Goal: Check status: Check status

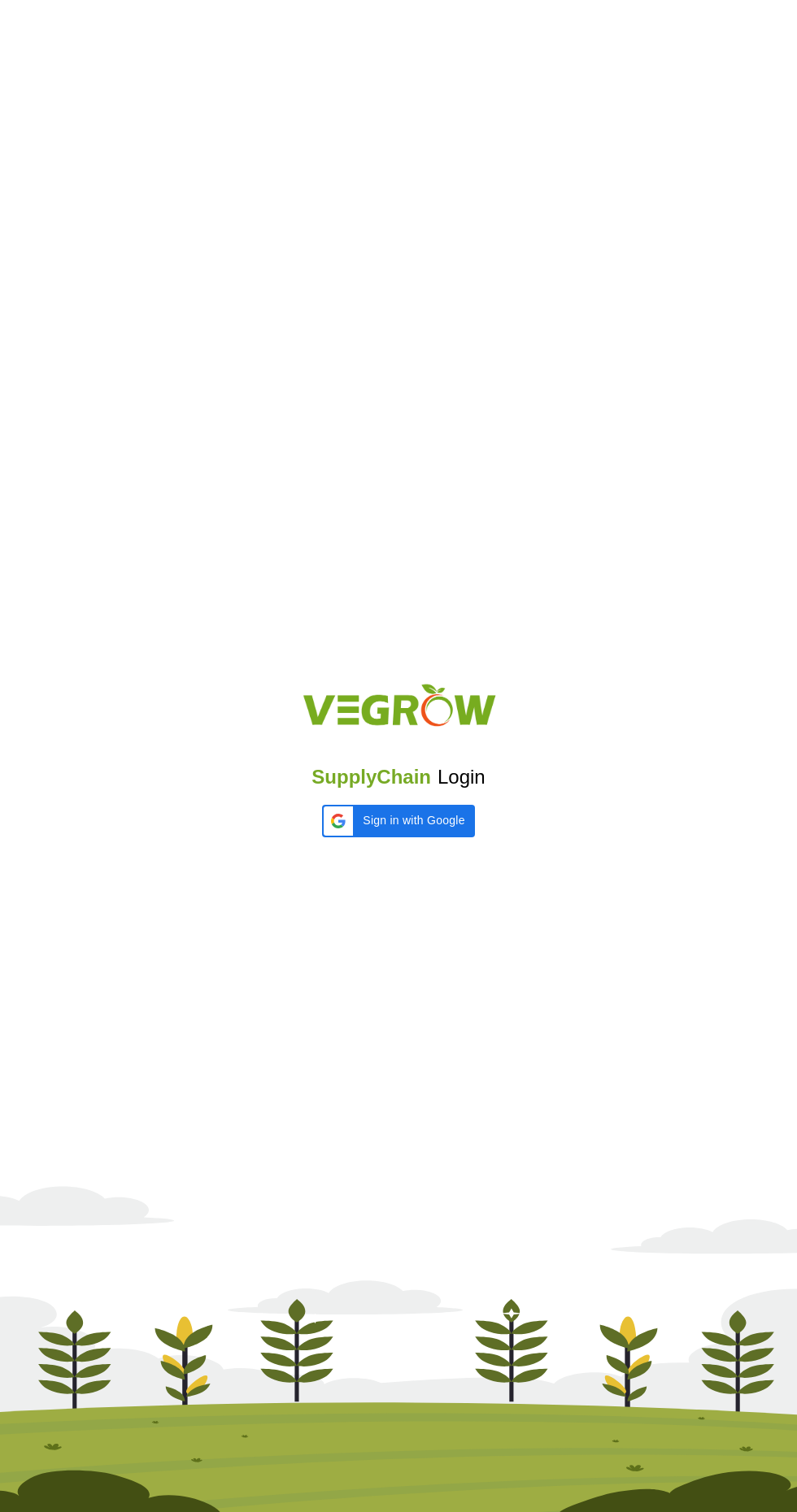
click at [322, 837] on iframe at bounding box center [322, 837] width 0 height 0
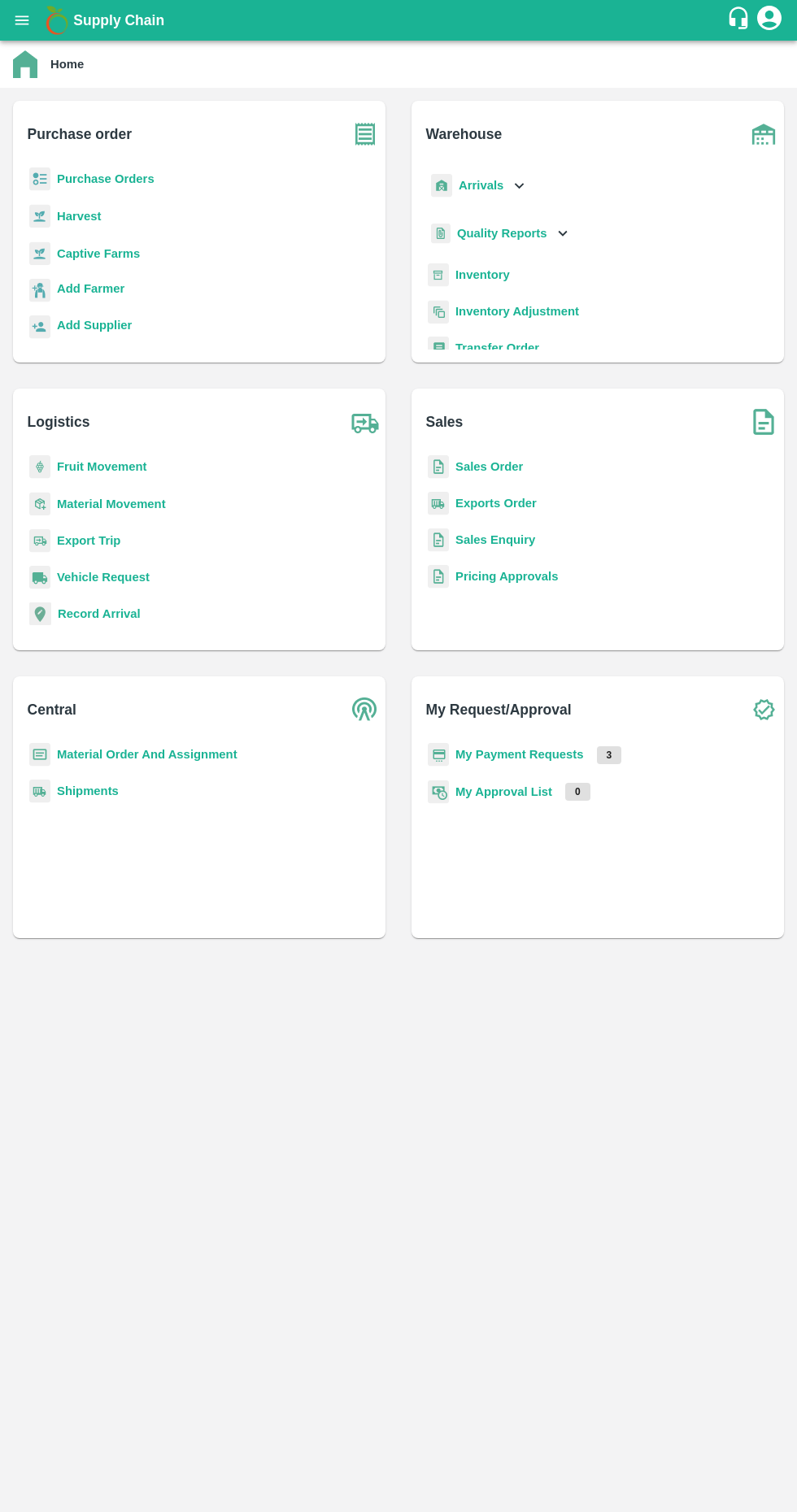
click at [498, 467] on b "Sales Order" at bounding box center [489, 467] width 68 height 13
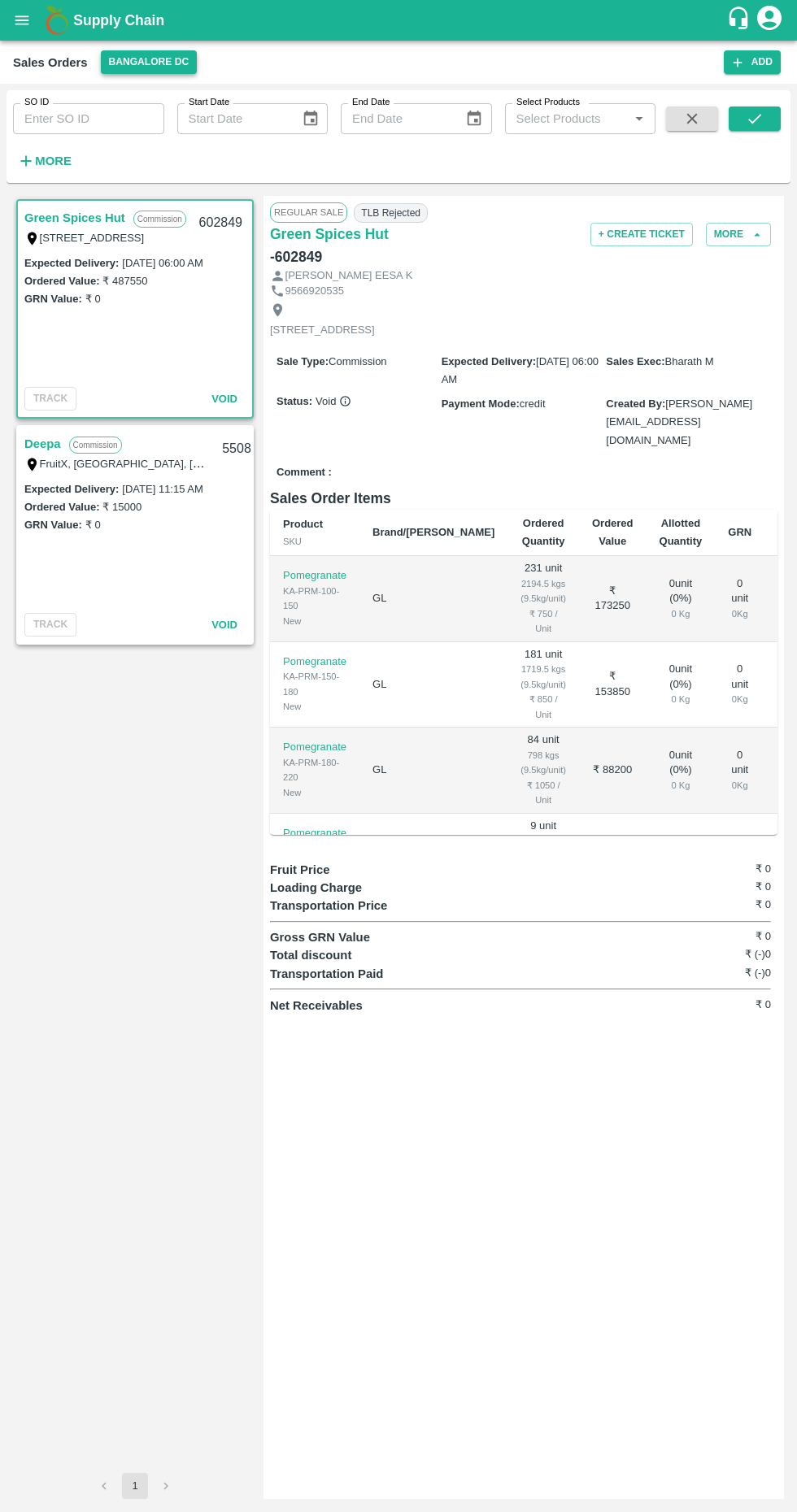
click at [152, 61] on button "Bangalore DC" at bounding box center [149, 61] width 97 height 23
click at [163, 229] on li "FruitX Rohru Mandi 2025" at bounding box center [139, 234] width 161 height 28
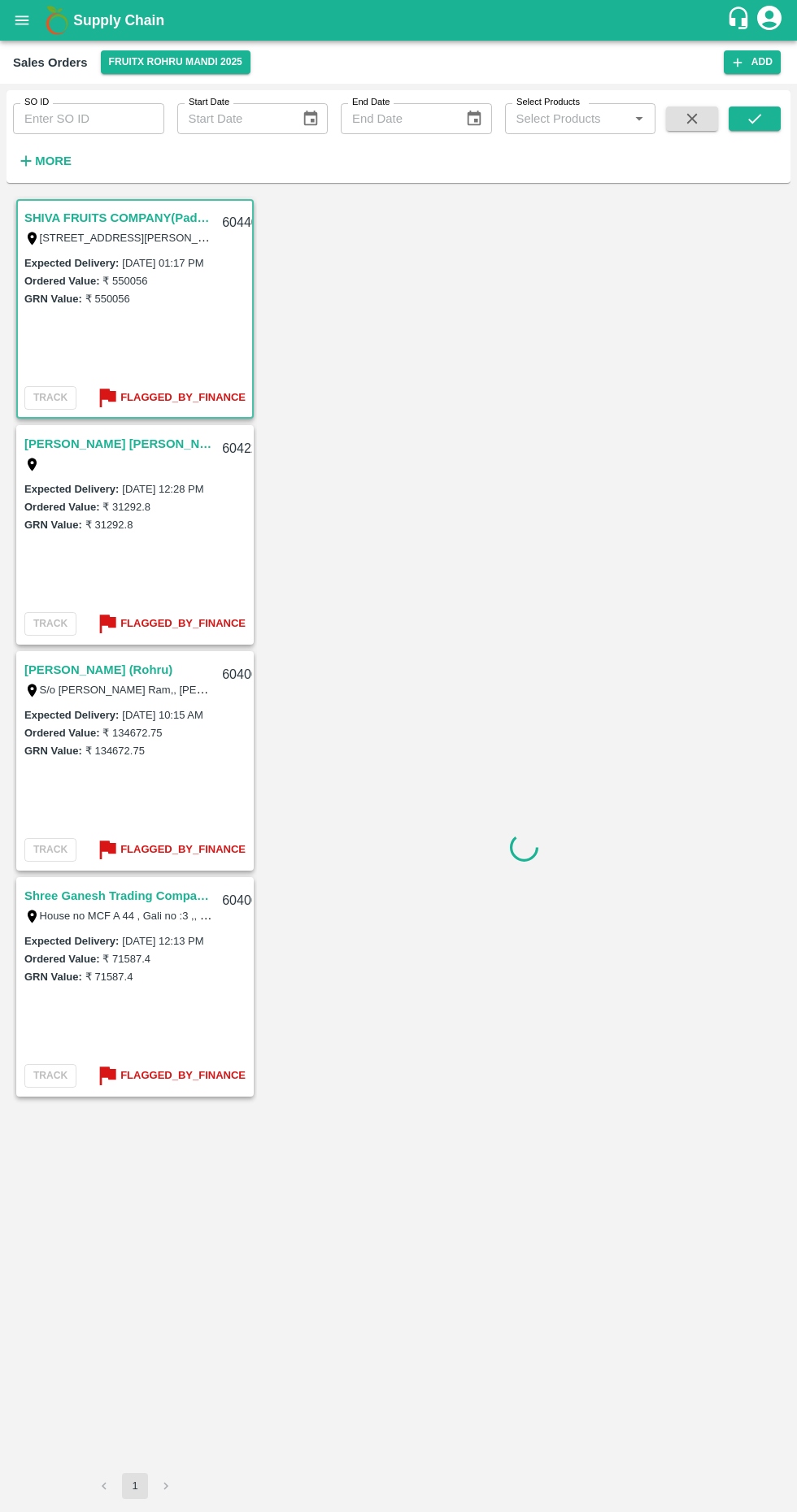
click at [123, 670] on link "[PERSON_NAME] (Rohru)" at bounding box center [98, 670] width 148 height 21
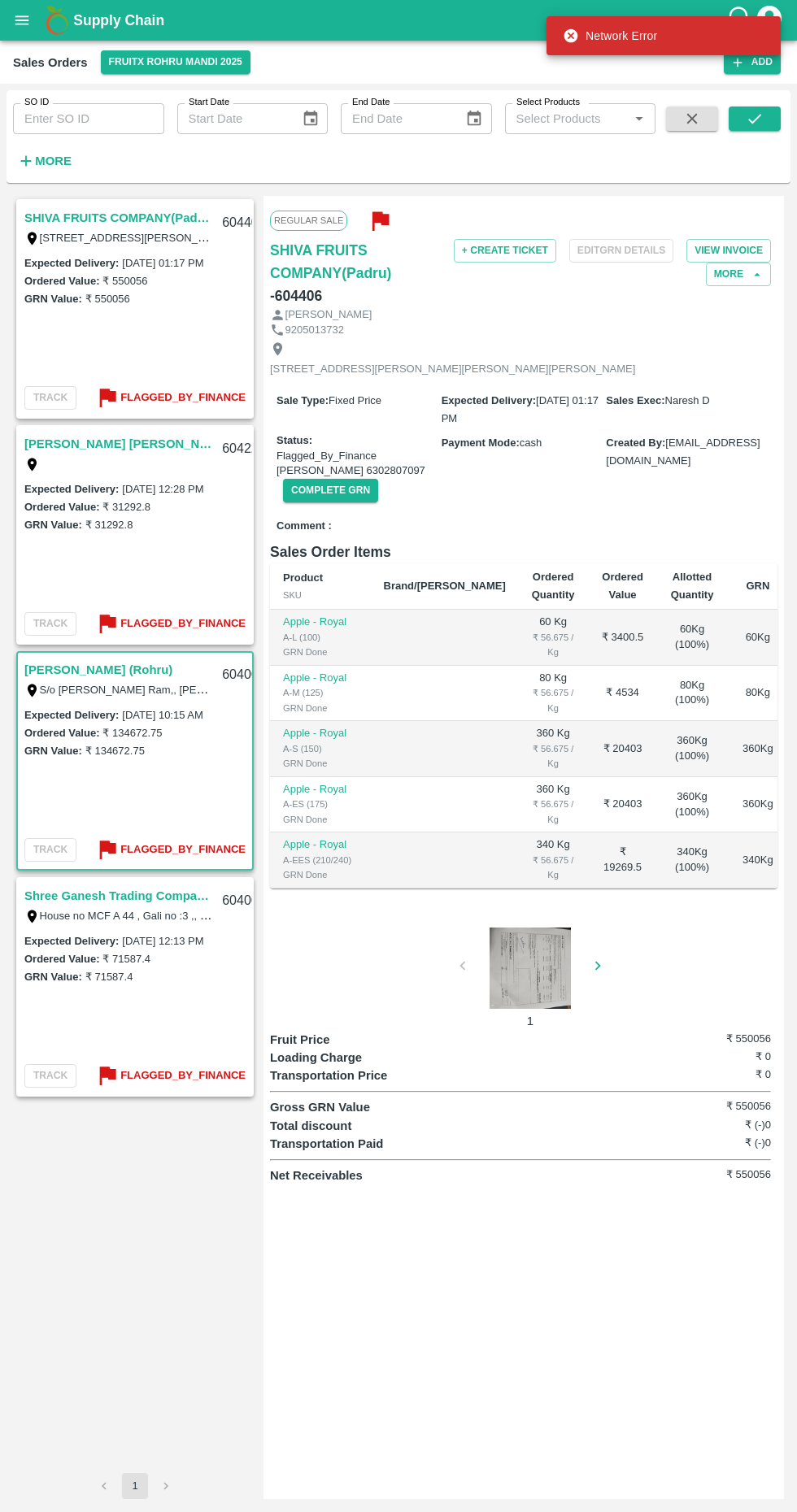
click at [115, 674] on link "[PERSON_NAME] (Rohru)" at bounding box center [98, 670] width 148 height 21
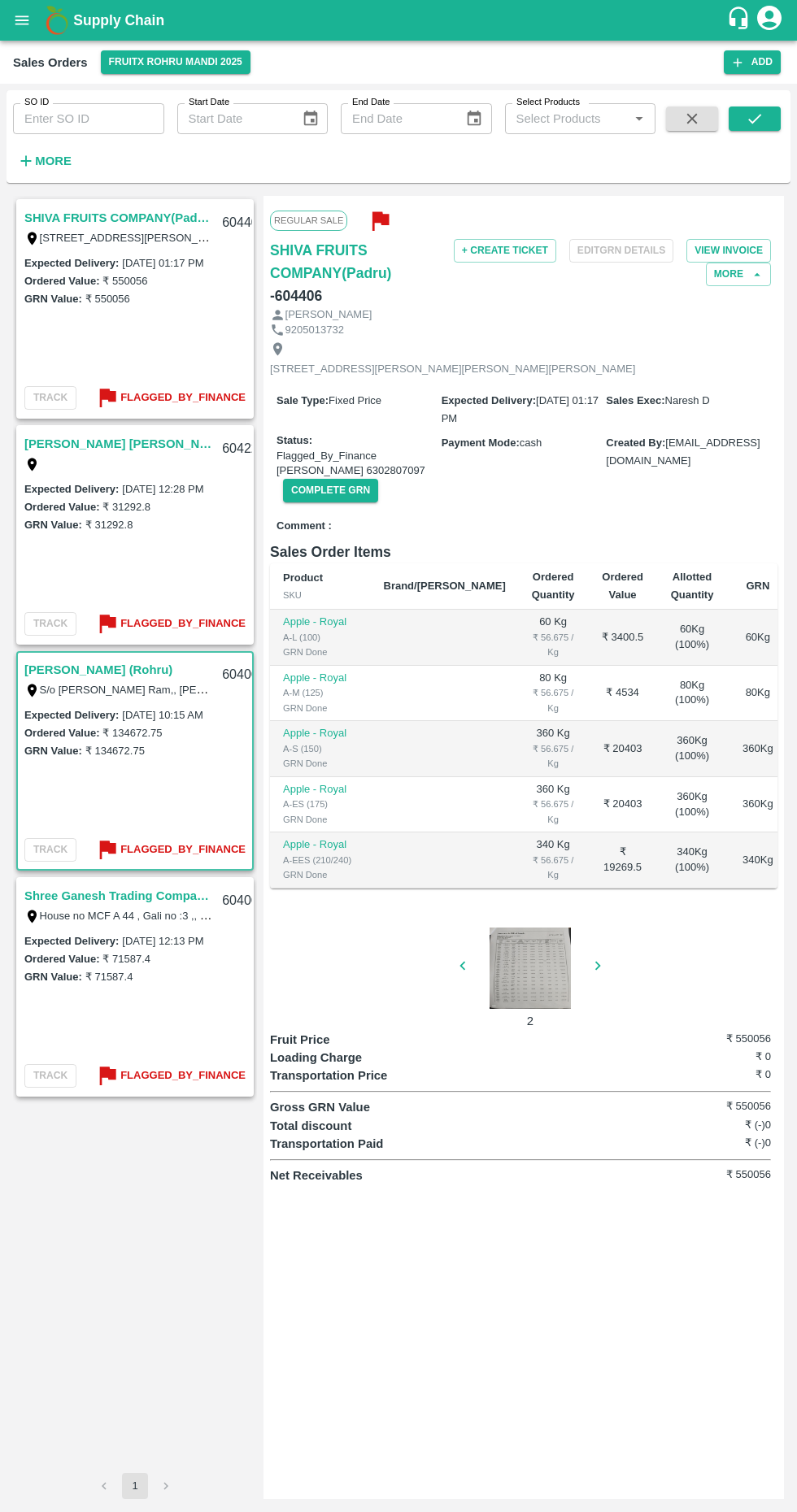
click at [98, 670] on link "[PERSON_NAME] (Rohru)" at bounding box center [98, 670] width 148 height 21
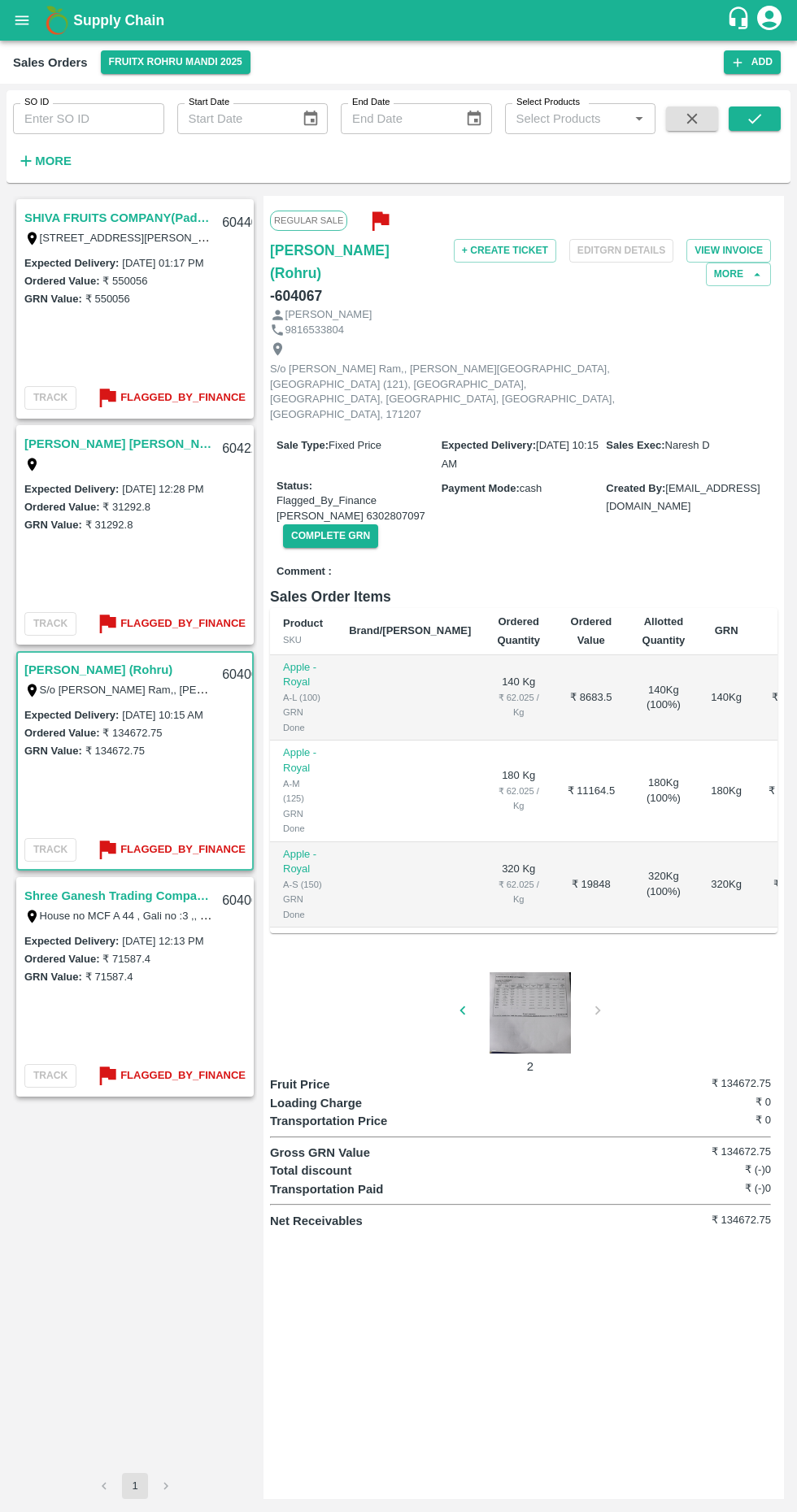
click at [225, 669] on div "604067" at bounding box center [243, 674] width 62 height 38
click at [373, 219] on icon "button" at bounding box center [379, 221] width 16 height 19
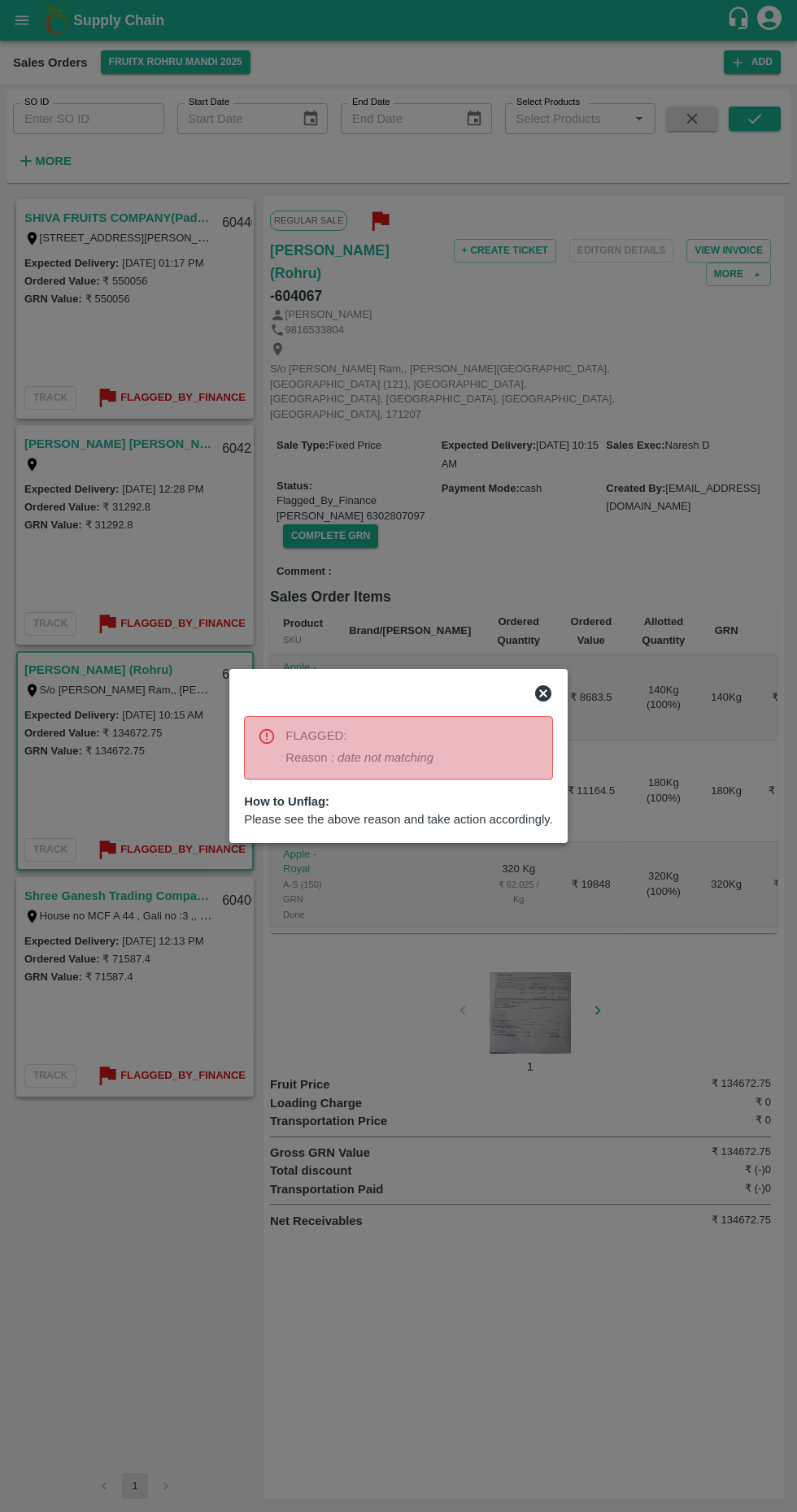
click at [476, 951] on div at bounding box center [398, 756] width 797 height 1512
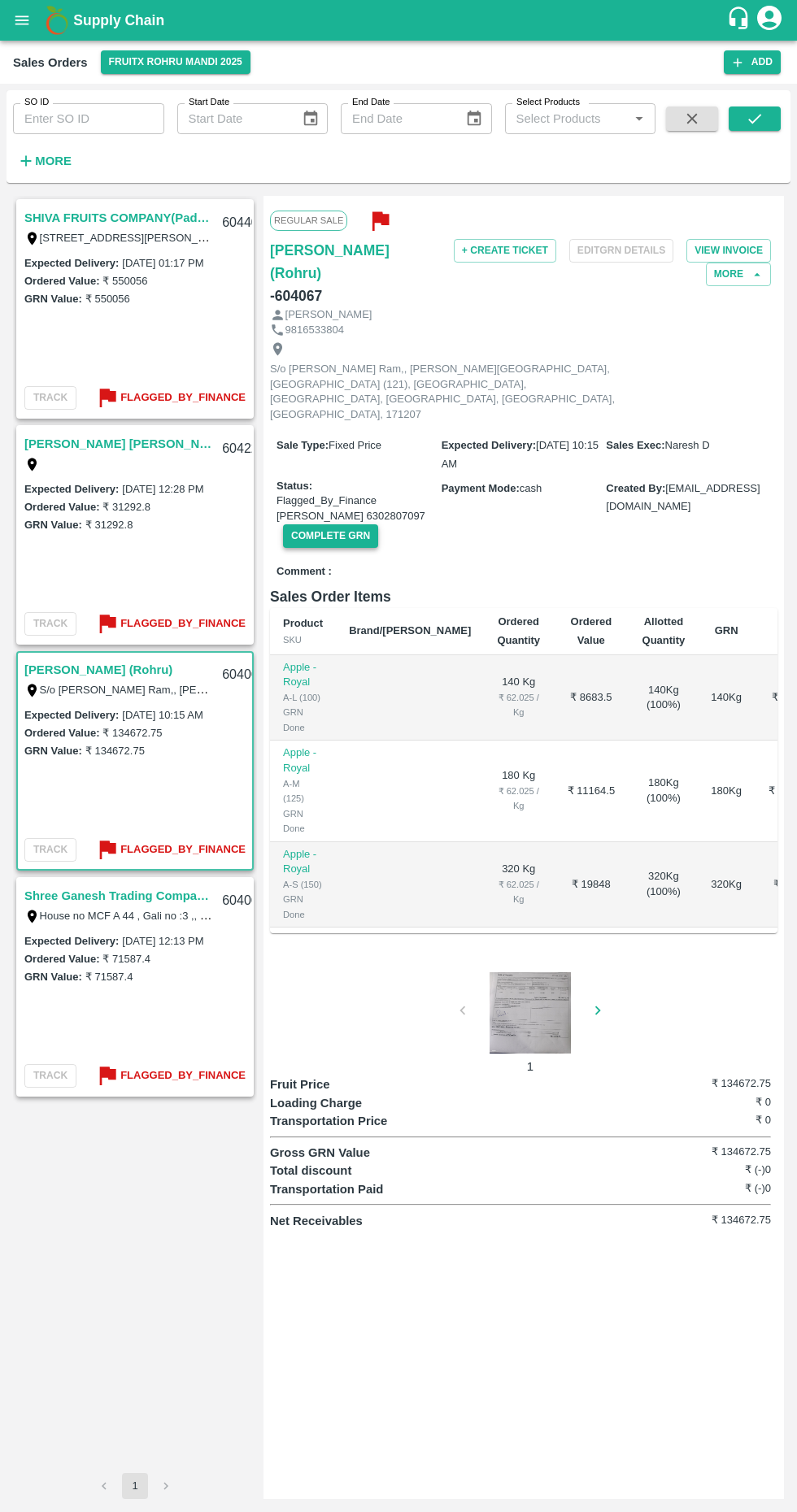
click at [343, 524] on button "Complete GRN" at bounding box center [330, 536] width 95 height 23
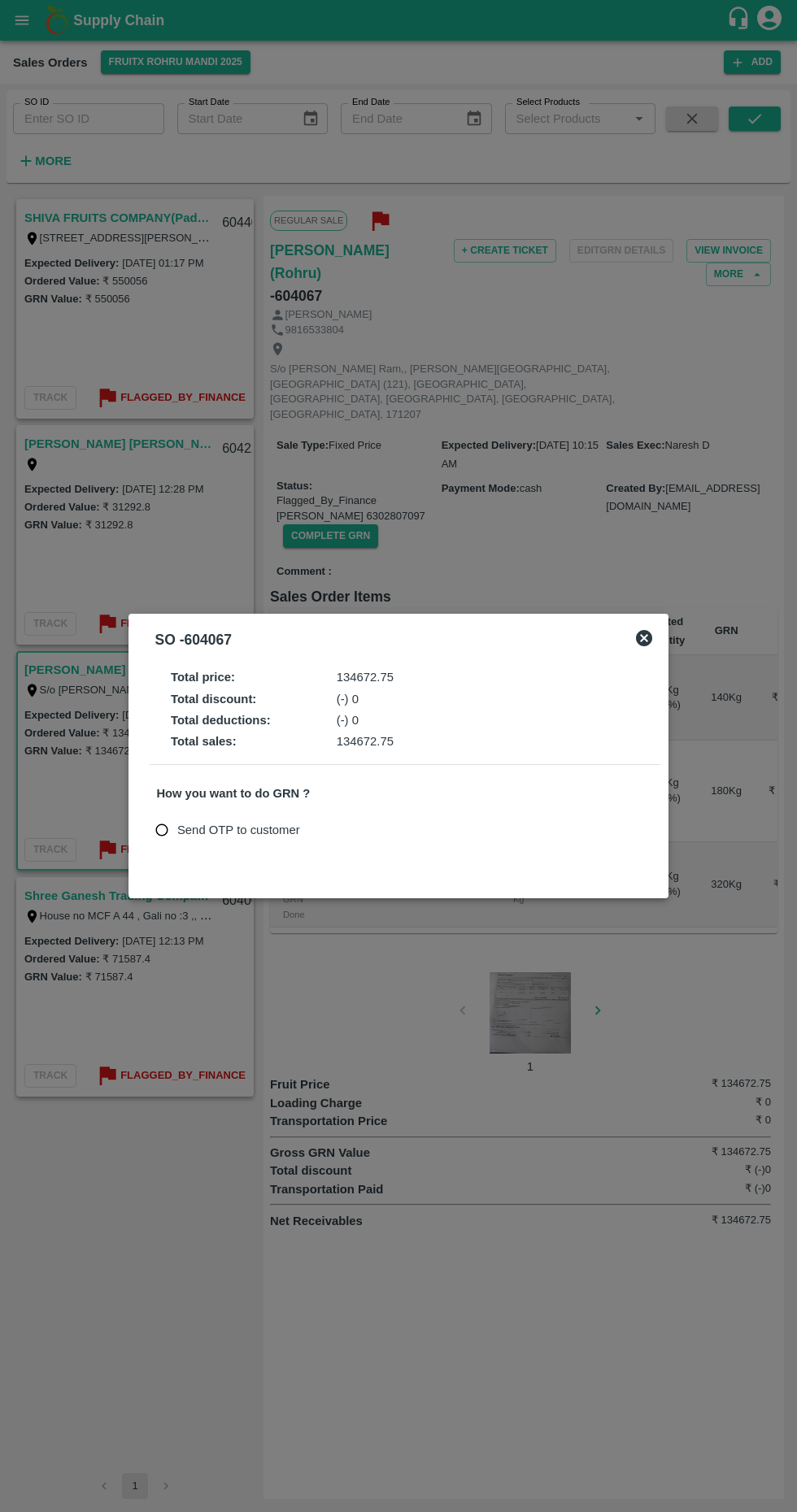
click at [655, 635] on div "SO - 604067" at bounding box center [398, 640] width 523 height 35
click at [646, 644] on icon at bounding box center [644, 637] width 16 height 16
